Goal: Task Accomplishment & Management: Manage account settings

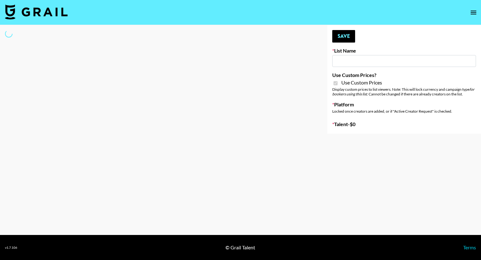
type input "ZENOWELL AI"
checkbox input "true"
select select "Brand"
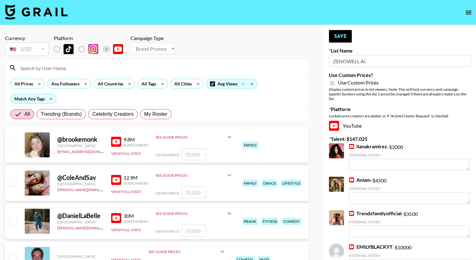
click at [52, 69] on input at bounding box center [161, 68] width 288 height 10
click at [52, 69] on input "s" at bounding box center [161, 68] width 288 height 10
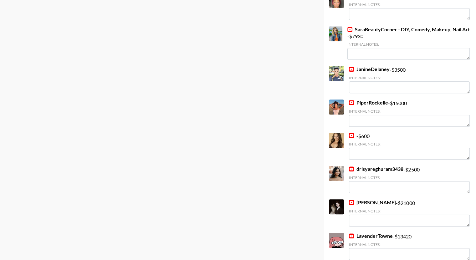
scroll to position [318, 0]
type input "sophiolo"
click at [383, 199] on link "Bernadette Banner" at bounding box center [372, 202] width 47 height 6
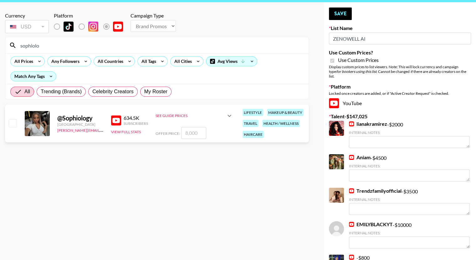
scroll to position [0, 0]
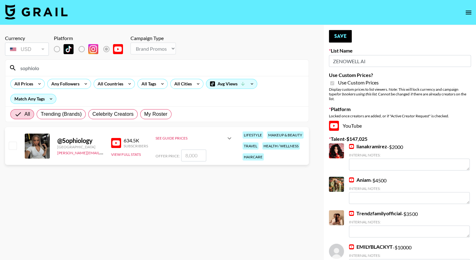
click at [190, 155] on input "number" at bounding box center [193, 156] width 25 height 12
checkbox input "true"
type input "10000"
click at [339, 36] on button "Save" at bounding box center [340, 36] width 23 height 13
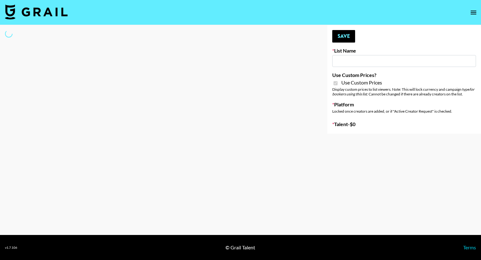
type input "Evry Jewels"
checkbox input "true"
select select "Brand"
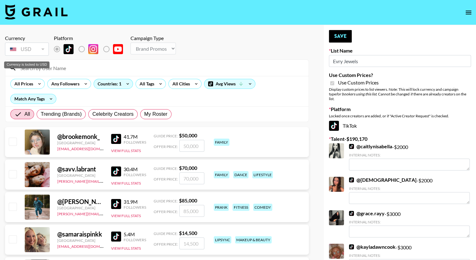
click at [45, 66] on div "Currency is locked to USD" at bounding box center [26, 64] width 45 height 7
click at [68, 67] on input at bounding box center [161, 68] width 288 height 10
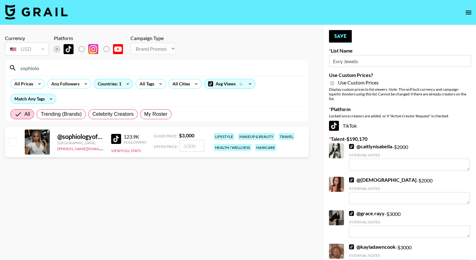
type input "sophiolo"
click at [194, 140] on input "number" at bounding box center [191, 146] width 25 height 12
checkbox input "true"
type input "3500"
click at [341, 37] on button "Save" at bounding box center [340, 36] width 23 height 13
